Goal: Task Accomplishment & Management: Manage account settings

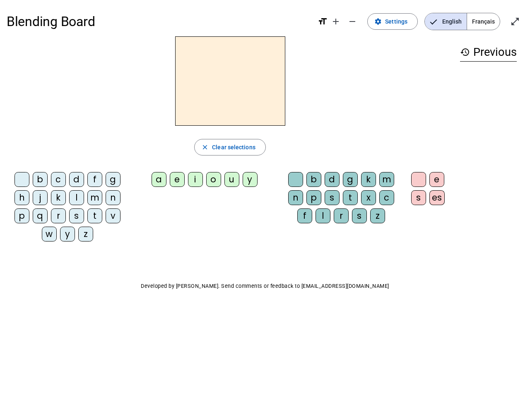
click at [336, 22] on mat-icon "add" at bounding box center [336, 22] width 10 height 10
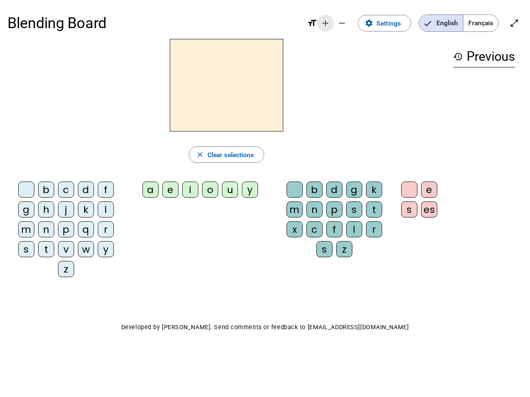
click at [353, 22] on div "Blending Board format_size add remove settings Settings English Français open_i…" at bounding box center [264, 22] width 515 height 31
click at [393, 22] on span "Settings" at bounding box center [388, 23] width 24 height 11
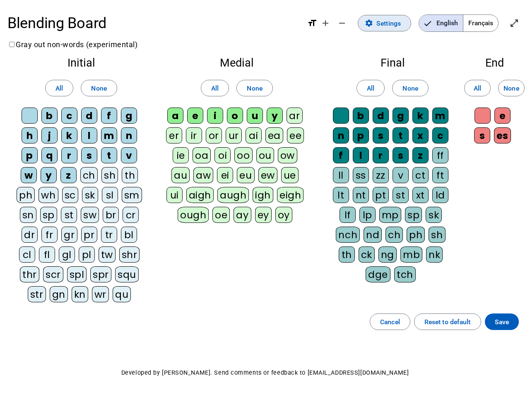
click at [445, 22] on span "English" at bounding box center [441, 23] width 44 height 17
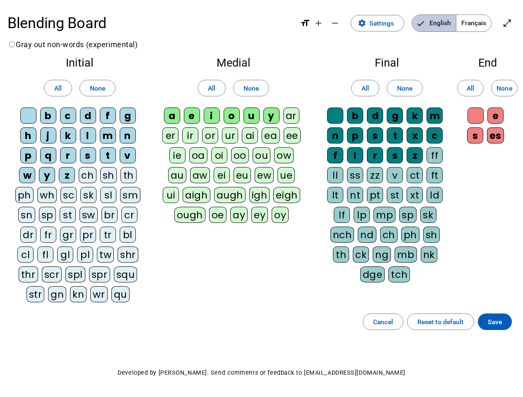
click at [445, 22] on span "English" at bounding box center [434, 23] width 44 height 17
click at [483, 22] on span "Français" at bounding box center [473, 23] width 35 height 17
click at [483, 22] on span "Français" at bounding box center [467, 23] width 47 height 17
click at [515, 22] on span "Enter full screen" at bounding box center [507, 23] width 20 height 20
click at [230, 147] on letter-bubble "oi" at bounding box center [221, 157] width 20 height 20
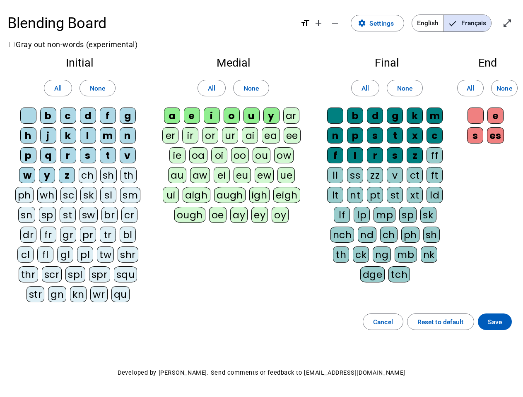
click at [24, 181] on div "w" at bounding box center [27, 175] width 16 height 16
